Goal: Entertainment & Leisure: Consume media (video, audio)

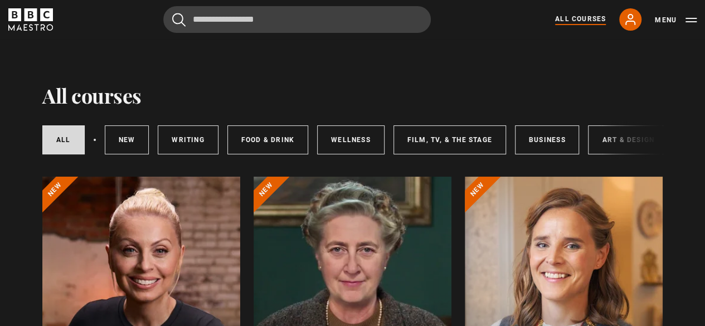
click at [607, 145] on div "All courses New courses Writing Food & Drink Wellness Film, TV, & The Stage Bus…" at bounding box center [352, 140] width 620 height 38
click at [630, 20] on icon at bounding box center [630, 19] width 13 height 13
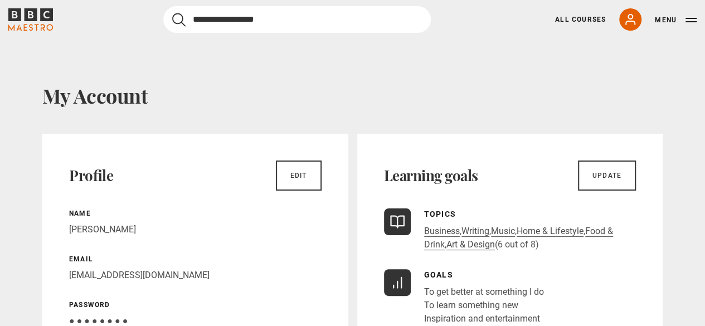
click at [242, 17] on input "Search" at bounding box center [297, 19] width 268 height 27
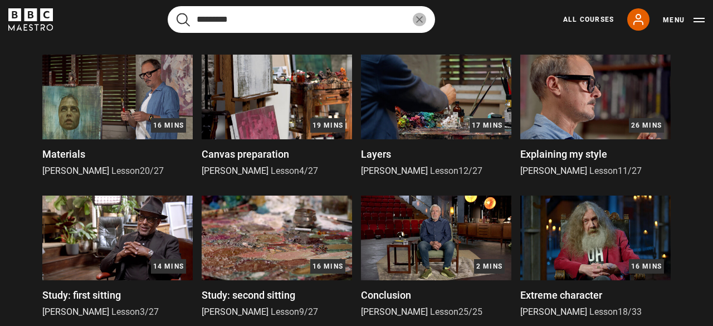
scroll to position [358, 0]
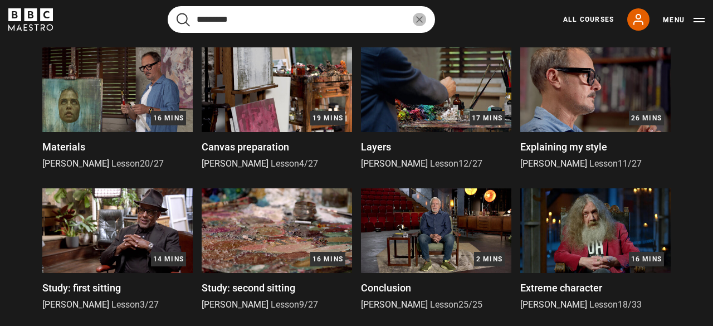
type input "********"
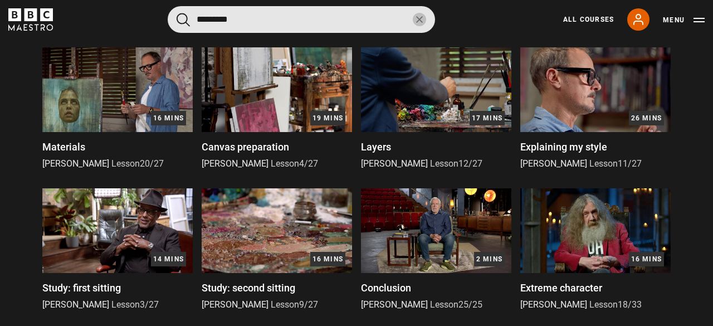
click at [570, 250] on img at bounding box center [596, 230] width 150 height 85
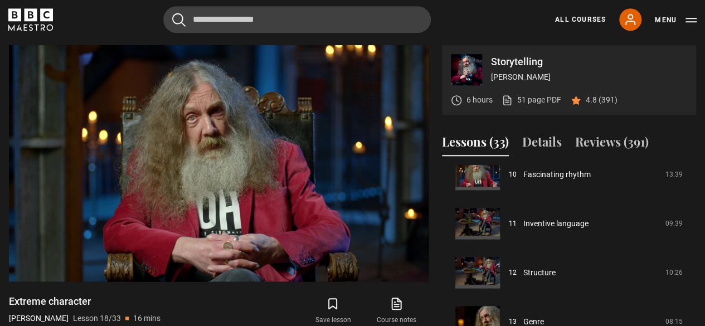
scroll to position [503, 0]
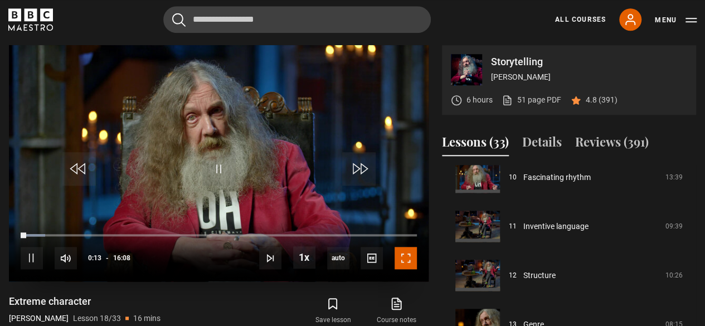
click at [406, 258] on span "Video Player" at bounding box center [406, 258] width 22 height 22
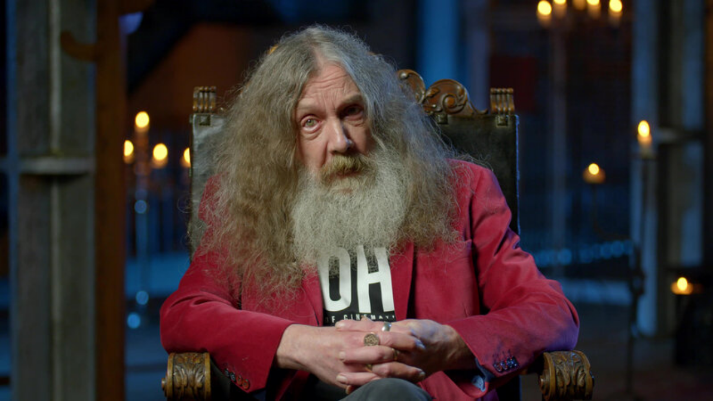
click at [406, 307] on video "Video Player" at bounding box center [356, 200] width 713 height 401
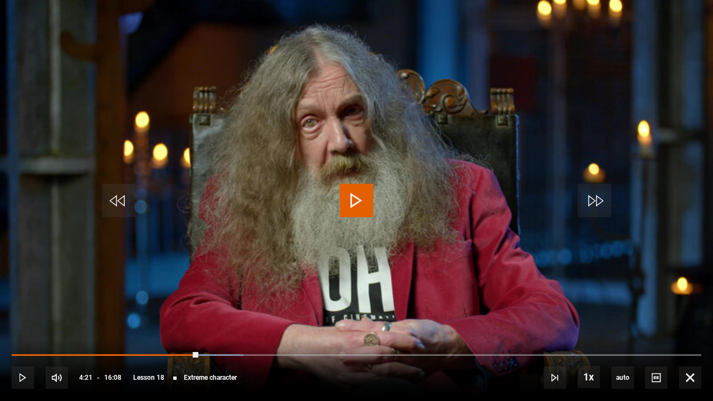
click at [352, 203] on span "Video Player" at bounding box center [356, 200] width 33 height 33
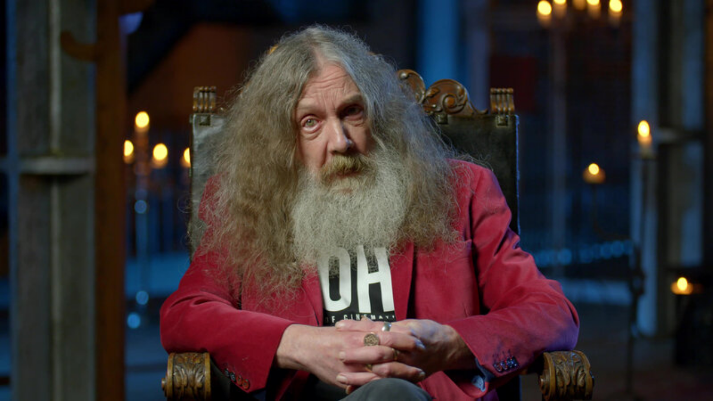
click at [420, 221] on video "Video Player" at bounding box center [356, 200] width 713 height 401
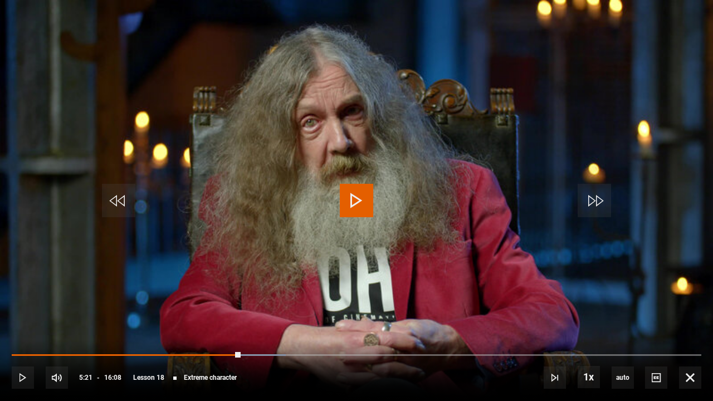
click at [354, 206] on span "Video Player" at bounding box center [356, 200] width 33 height 33
click at [356, 201] on span "Video Player" at bounding box center [356, 200] width 33 height 33
click at [694, 325] on span "Video Player" at bounding box center [690, 378] width 22 height 22
